Goal: Navigation & Orientation: Find specific page/section

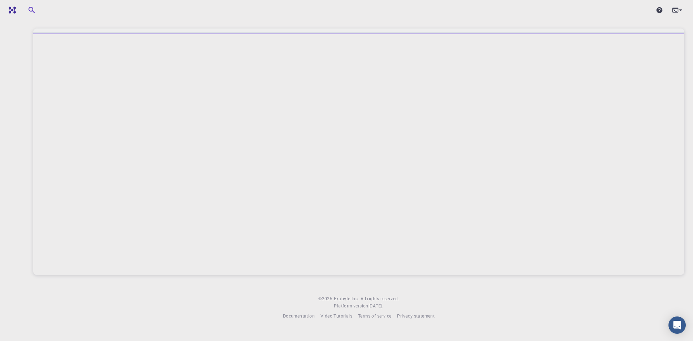
click at [188, 191] on div at bounding box center [358, 154] width 651 height 242
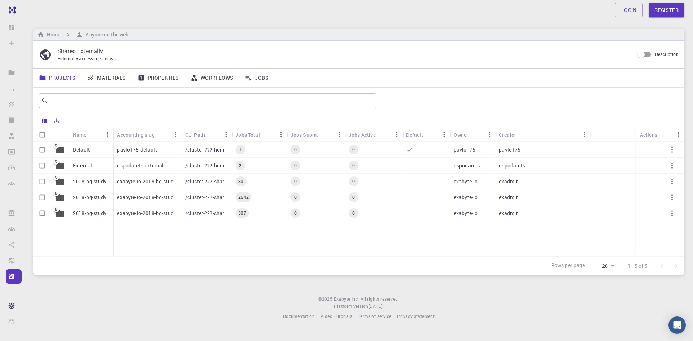
click at [117, 77] on link "Materials" at bounding box center [106, 78] width 51 height 19
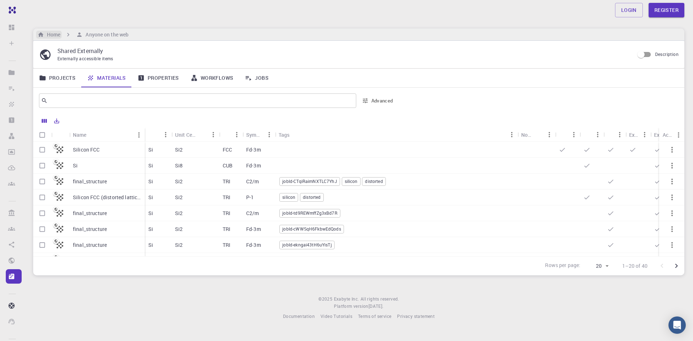
click at [49, 35] on h6 "Home" at bounding box center [52, 35] width 16 height 8
